Goal: Task Accomplishment & Management: Use online tool/utility

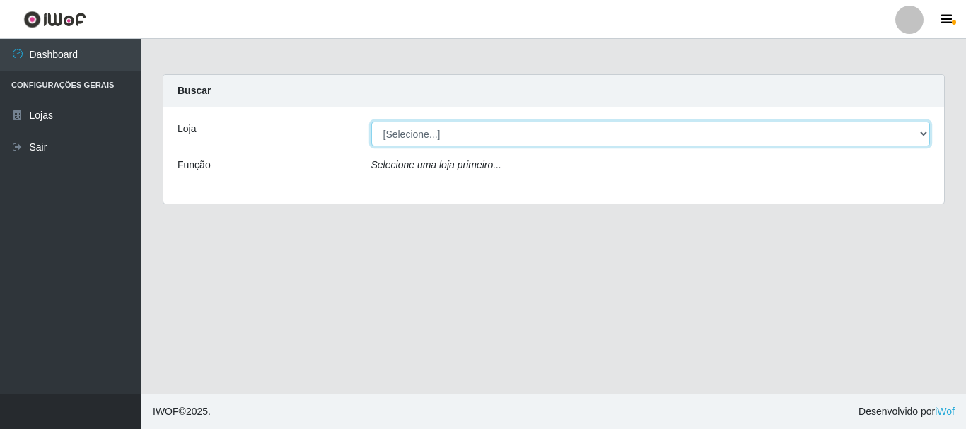
click at [922, 130] on select "[Selecione...] [GEOGRAPHIC_DATA] [GEOGRAPHIC_DATA]" at bounding box center [650, 134] width 559 height 25
select select "64"
click at [371, 122] on select "[Selecione...] [GEOGRAPHIC_DATA] [GEOGRAPHIC_DATA]" at bounding box center [650, 134] width 559 height 25
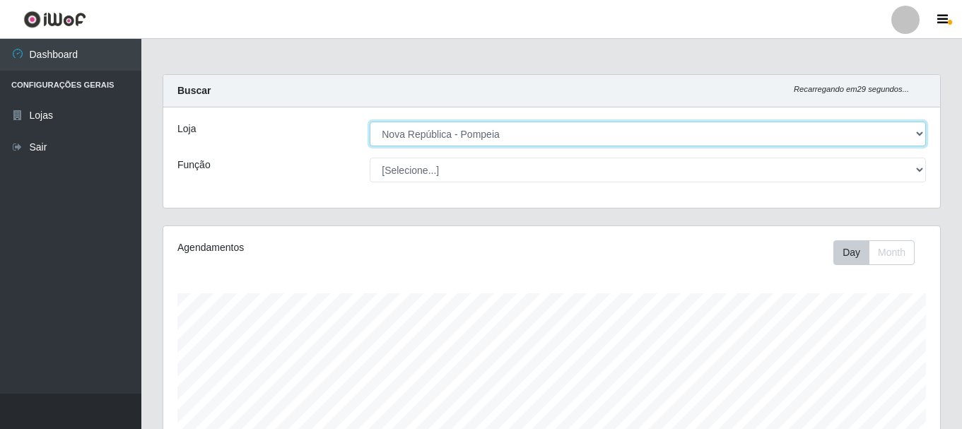
scroll to position [293, 777]
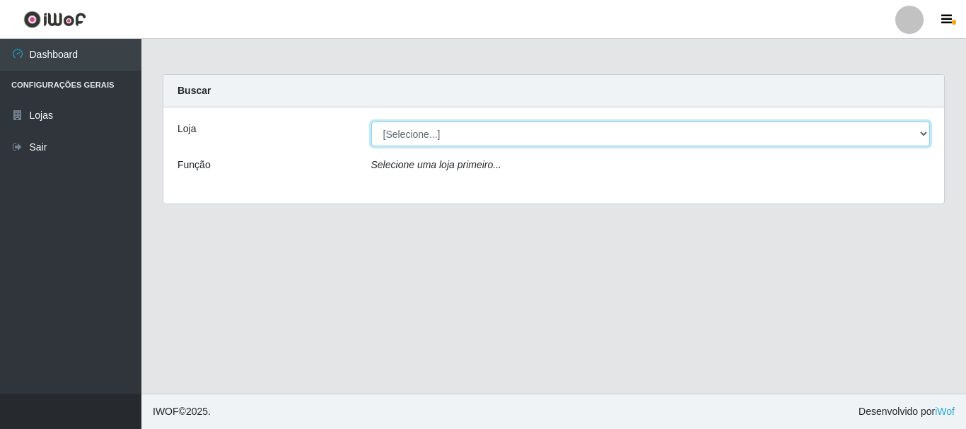
click at [926, 132] on select "[Selecione...] [GEOGRAPHIC_DATA] [GEOGRAPHIC_DATA]" at bounding box center [650, 134] width 559 height 25
select select "64"
click at [371, 122] on select "[Selecione...] [GEOGRAPHIC_DATA] [GEOGRAPHIC_DATA]" at bounding box center [650, 134] width 559 height 25
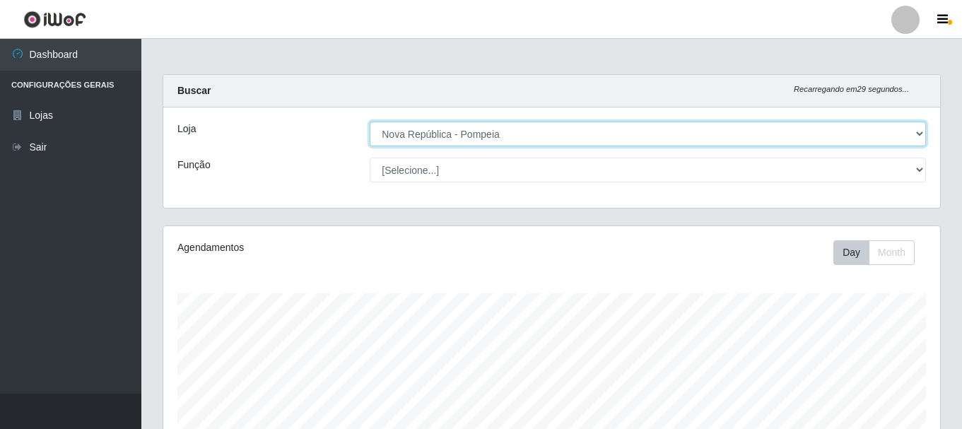
scroll to position [293, 777]
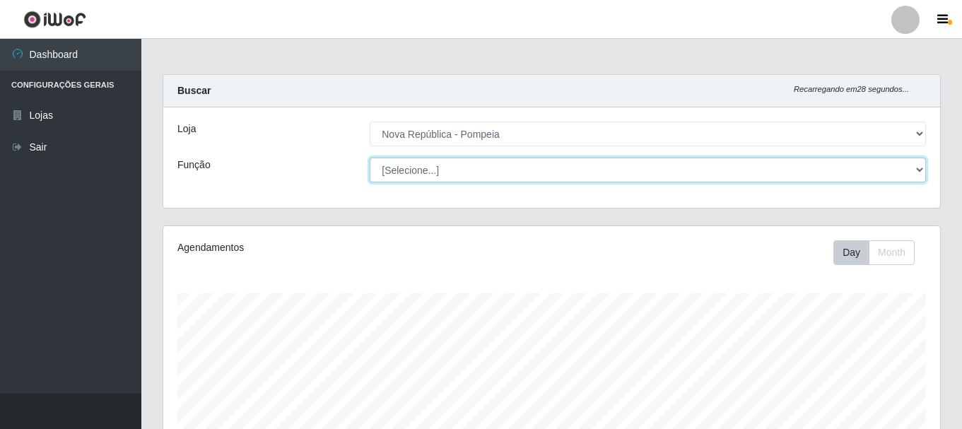
click at [921, 165] on select "[Selecione...] Balconista Operador de Caixa Recepcionista Repositor" at bounding box center [648, 170] width 557 height 25
select select "22"
click at [370, 158] on select "[Selecione...] Balconista Operador de Caixa Recepcionista Repositor" at bounding box center [648, 170] width 557 height 25
